Goal: Task Accomplishment & Management: Use online tool/utility

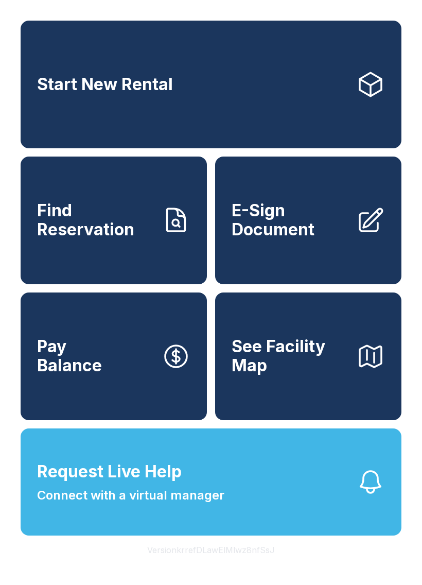
click at [324, 229] on span "E-Sign Document" at bounding box center [290, 220] width 116 height 38
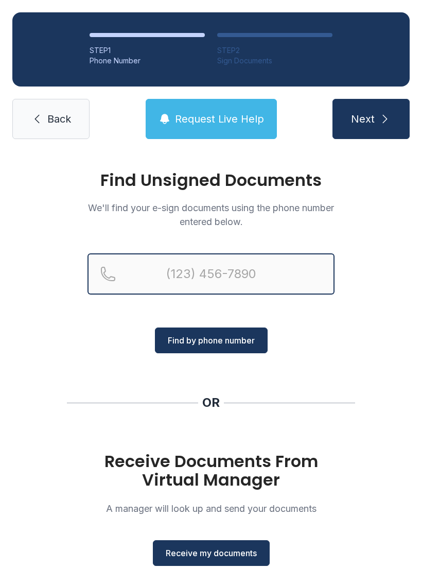
click at [205, 275] on input "Reservation phone number" at bounding box center [210, 273] width 247 height 41
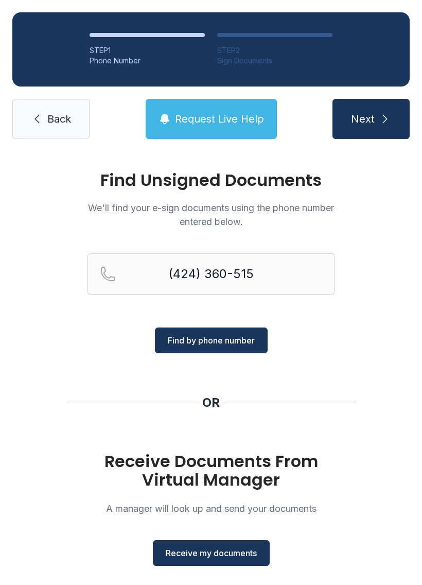
click at [198, 347] on button "Find by phone number" at bounding box center [211, 340] width 113 height 26
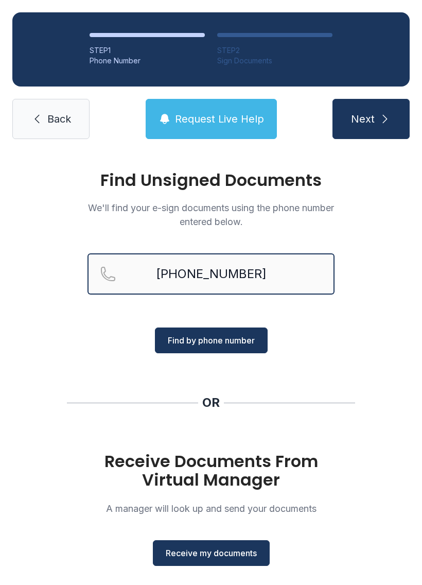
type input "[PHONE_NUMBER]"
click at [217, 336] on span "Find by phone number" at bounding box center [211, 340] width 87 height 12
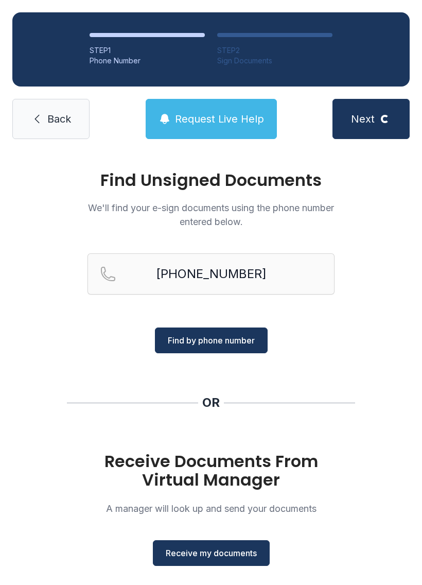
click at [224, 330] on button "Find by phone number" at bounding box center [211, 340] width 113 height 26
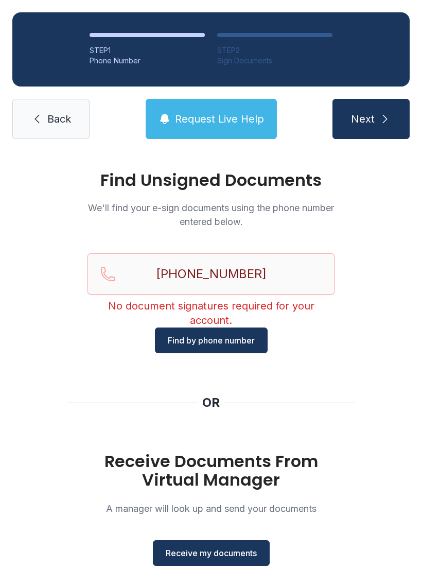
click at [244, 343] on span "Find by phone number" at bounding box center [211, 340] width 87 height 12
click at [387, 110] on button "Next" at bounding box center [370, 119] width 77 height 40
click at [182, 565] on button "Receive my documents" at bounding box center [211, 553] width 117 height 26
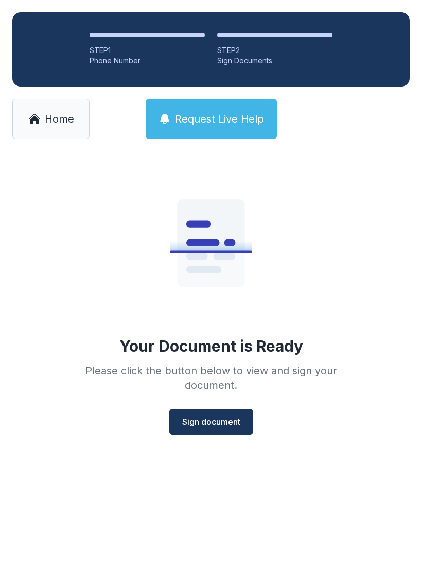
click at [225, 416] on span "Sign document" at bounding box center [211, 421] width 58 height 12
